Goal: Entertainment & Leisure: Consume media (video, audio)

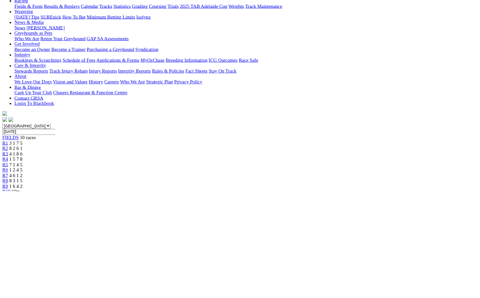
scroll to position [113, 0]
click at [177, 237] on div "R3 4 1 8 6" at bounding box center [240, 241] width 472 height 8
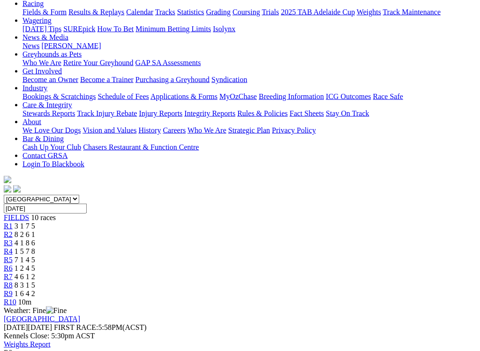
scroll to position [112, 0]
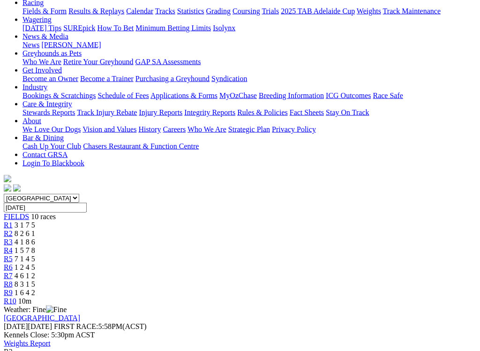
click at [213, 246] on div "R4 1 5 7 8" at bounding box center [240, 250] width 472 height 8
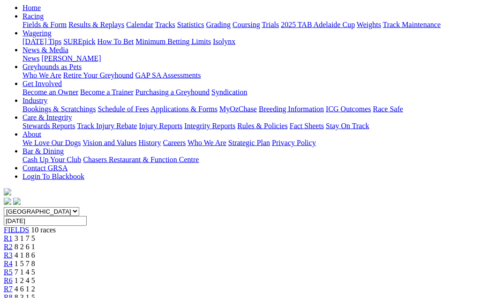
scroll to position [83, 0]
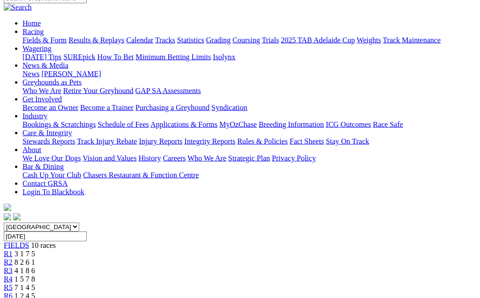
click at [35, 284] on span "7 1 4 5" at bounding box center [25, 288] width 21 height 8
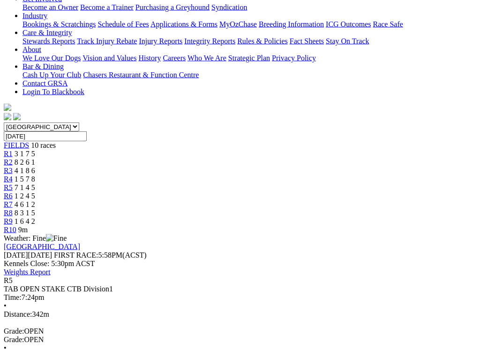
scroll to position [184, 0]
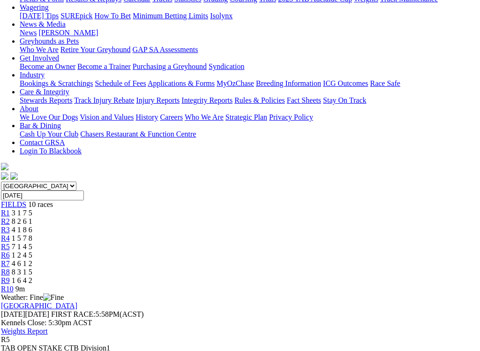
scroll to position [124, 3]
click at [10, 251] on span "R6" at bounding box center [5, 255] width 9 height 8
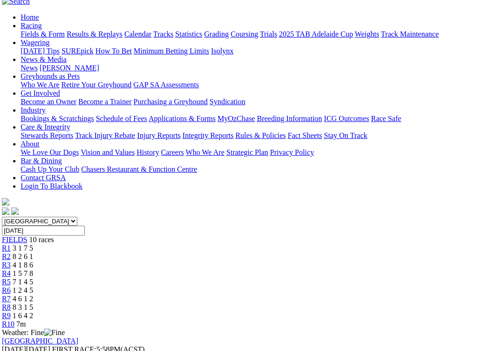
scroll to position [90, 2]
click at [11, 294] on link "R7" at bounding box center [6, 298] width 9 height 8
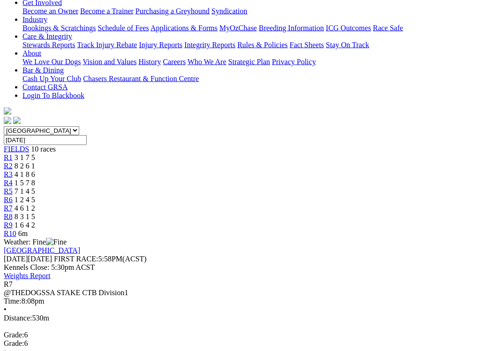
scroll to position [180, 0]
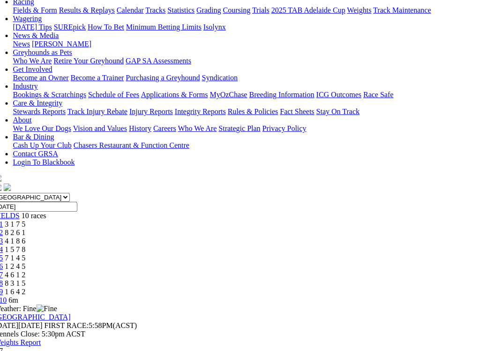
scroll to position [116, 10]
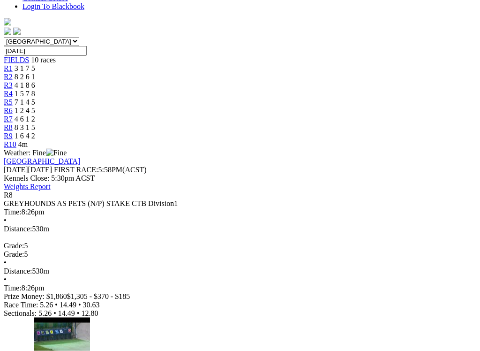
scroll to position [269, 0]
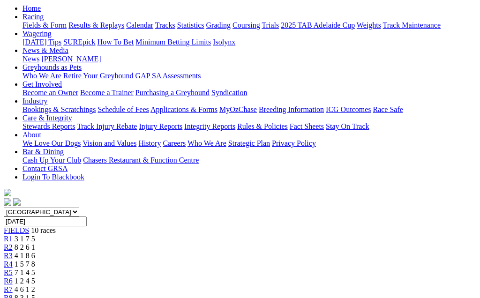
scroll to position [97, 0]
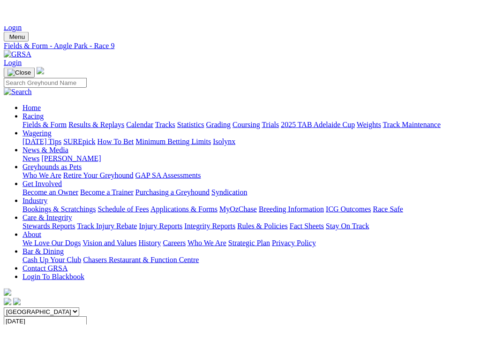
scroll to position [25, 0]
